Goal: Communication & Community: Connect with others

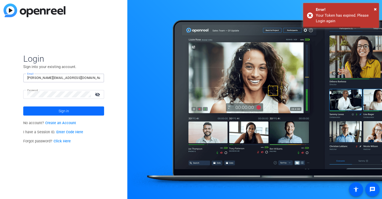
click at [49, 110] on span at bounding box center [63, 111] width 81 height 12
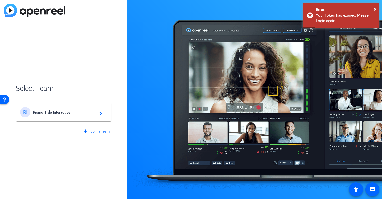
click at [53, 115] on div "RI Rising Tide Interactive navigate_next" at bounding box center [63, 112] width 87 height 10
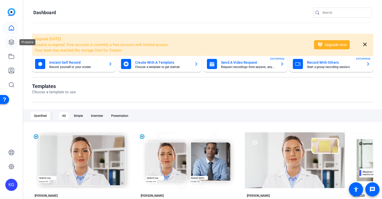
click at [11, 43] on icon at bounding box center [11, 42] width 5 height 5
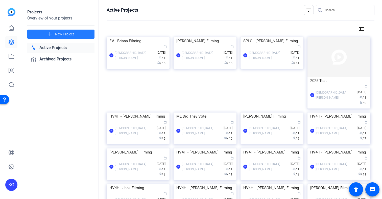
click at [72, 34] on span "New Project" at bounding box center [64, 34] width 19 height 5
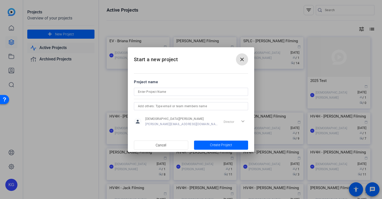
click at [146, 91] on input at bounding box center [191, 92] width 106 height 6
type input "EVC - Justin Filming"
click at [223, 146] on span "Create Project" at bounding box center [221, 144] width 22 height 5
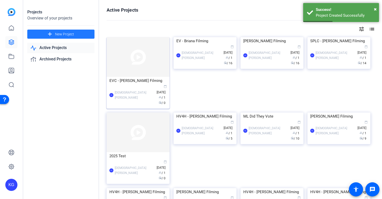
click at [129, 55] on img at bounding box center [138, 57] width 63 height 40
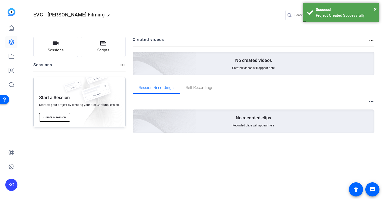
click at [61, 117] on span "Create a session" at bounding box center [54, 117] width 22 height 4
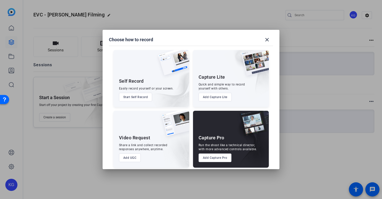
click at [211, 158] on button "Add Capture Pro" at bounding box center [214, 157] width 33 height 9
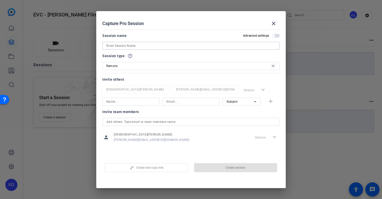
click at [128, 45] on input at bounding box center [190, 46] width 169 height 6
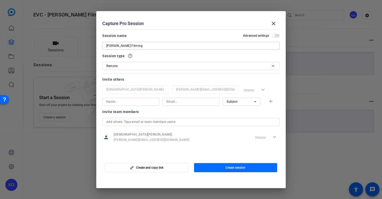
type input "[PERSON_NAME] Filming"
click at [232, 168] on span "Create session" at bounding box center [235, 167] width 20 height 4
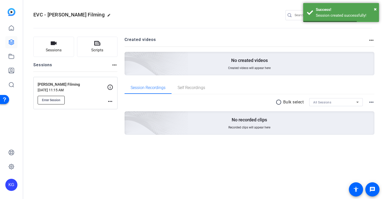
click at [50, 99] on span "Enter Session" at bounding box center [51, 100] width 18 height 4
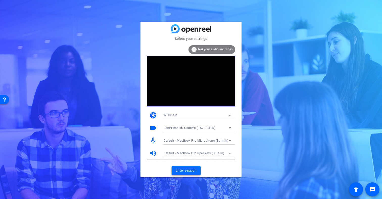
click at [191, 170] on span "Enter session" at bounding box center [185, 170] width 21 height 5
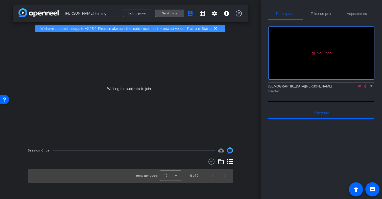
click at [171, 14] on span "Send invite" at bounding box center [169, 13] width 15 height 4
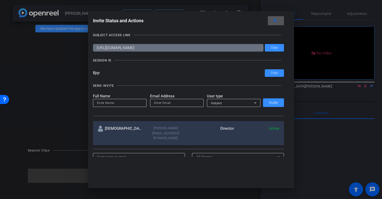
click at [115, 103] on input at bounding box center [119, 103] width 45 height 6
type input "[PERSON_NAME]"
click at [153, 103] on div at bounding box center [177, 103] width 54 height 8
click at [181, 103] on input "[EMAIL_ADDRESS][DOMAIN_NAME]" at bounding box center [176, 103] width 45 height 6
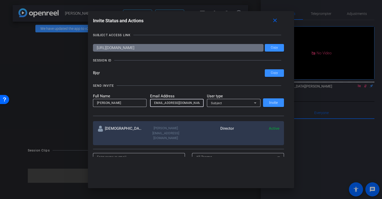
scroll to position [0, 0]
click at [231, 103] on div "Subject" at bounding box center [232, 103] width 43 height 6
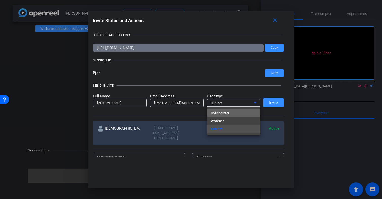
click at [230, 113] on mat-option "Collaborator" at bounding box center [234, 113] width 54 height 8
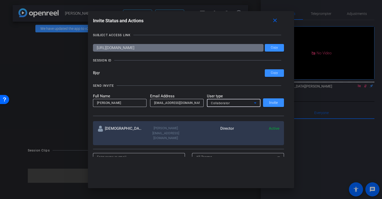
click at [180, 101] on input "[EMAIL_ADDRESS][DOMAIN_NAME]" at bounding box center [176, 103] width 45 height 6
type input "[EMAIL_ADDRESS][DOMAIN_NAME]"
click at [272, 104] on span "Invite" at bounding box center [273, 103] width 9 height 4
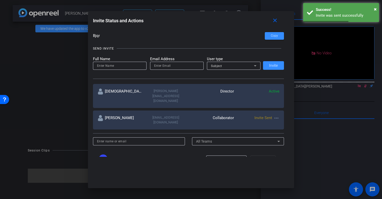
scroll to position [37, 0]
click at [109, 66] on input at bounding box center [119, 65] width 45 height 6
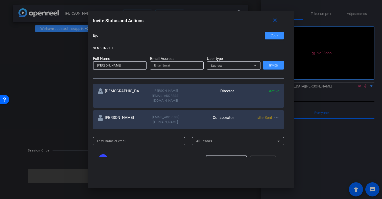
type input "[PERSON_NAME]"
click at [159, 66] on input "email" at bounding box center [176, 65] width 45 height 6
type input "[PERSON_NAME][EMAIL_ADDRESS][DOMAIN_NAME]"
click at [228, 65] on div "Subject" at bounding box center [232, 65] width 43 height 6
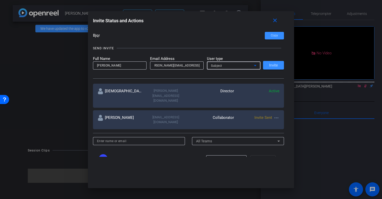
scroll to position [0, 0]
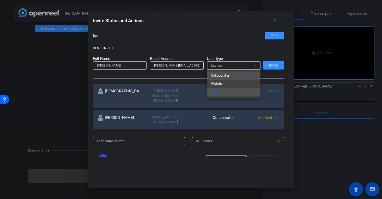
click at [228, 76] on span "Collaborator" at bounding box center [220, 75] width 18 height 6
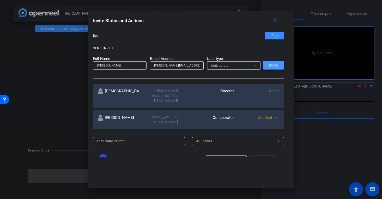
click at [277, 66] on span "Invite" at bounding box center [273, 65] width 9 height 4
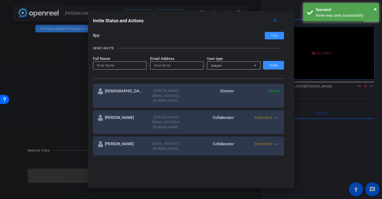
click at [115, 65] on input at bounding box center [119, 65] width 45 height 6
type input "[PERSON_NAME]"
click at [163, 66] on input "email" at bounding box center [176, 65] width 45 height 6
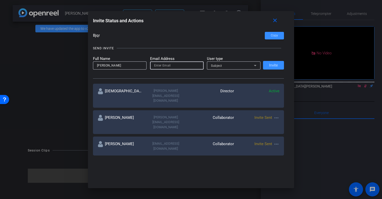
click at [169, 65] on input "email" at bounding box center [176, 65] width 45 height 6
paste input "[EMAIL_ADDRESS][DOMAIN_NAME]"
type input "[EMAIL_ADDRESS][DOMAIN_NAME]"
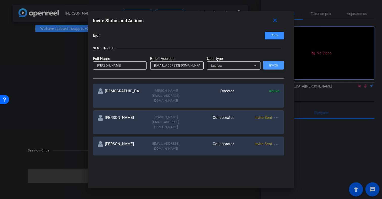
click at [273, 65] on span "Invite" at bounding box center [273, 65] width 9 height 4
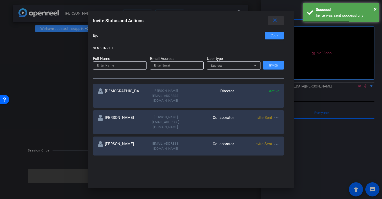
click at [276, 21] on mat-icon "close" at bounding box center [275, 20] width 6 height 6
